Goal: Find specific page/section: Find specific page/section

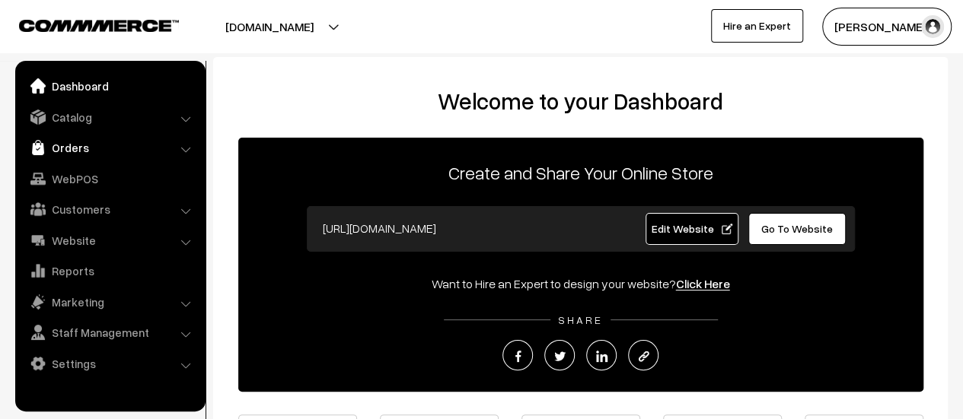
click at [70, 143] on link "Orders" at bounding box center [109, 147] width 181 height 27
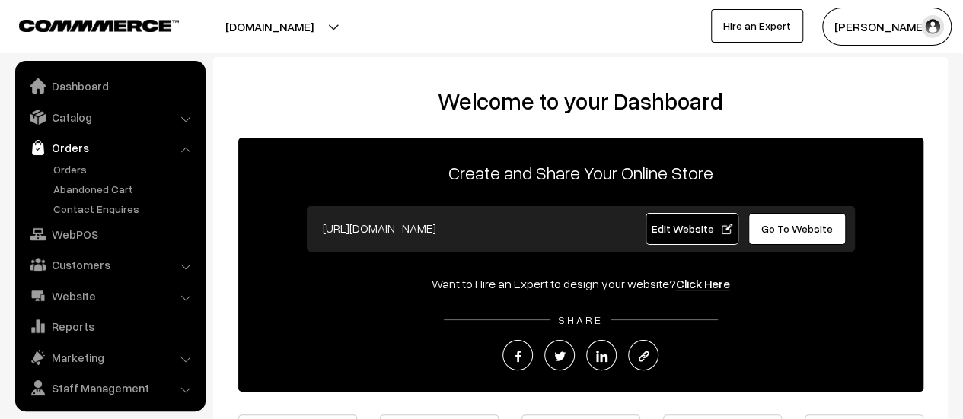
click at [70, 160] on link "Orders" at bounding box center [109, 147] width 181 height 27
click at [70, 164] on link "Orders" at bounding box center [124, 169] width 151 height 16
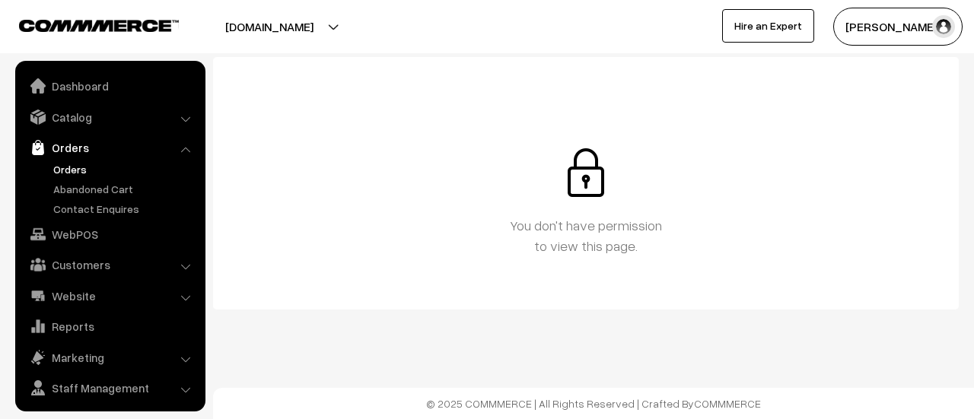
scroll to position [35, 0]
